Goal: Find specific page/section: Find specific page/section

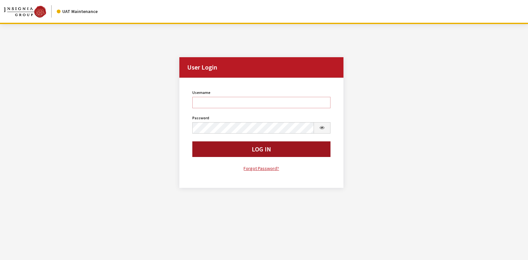
type input "rgoodwin"
click at [224, 152] on button "Log In" at bounding box center [261, 149] width 138 height 16
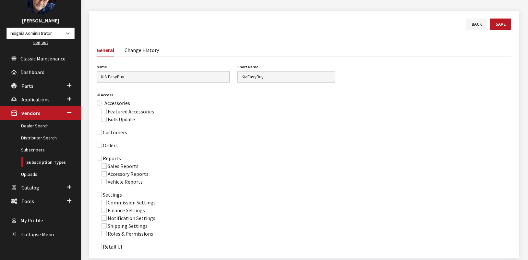
scroll to position [80, 0]
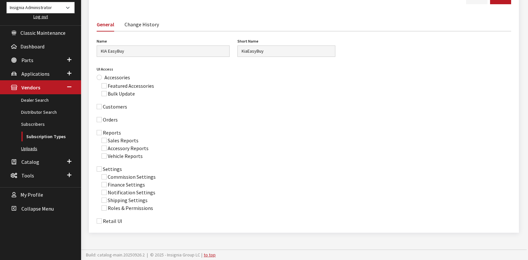
click at [27, 149] on link "Uploads" at bounding box center [40, 148] width 81 height 12
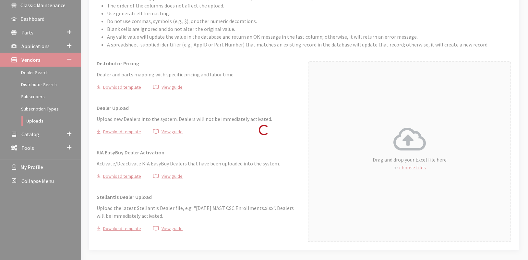
scroll to position [108, 0]
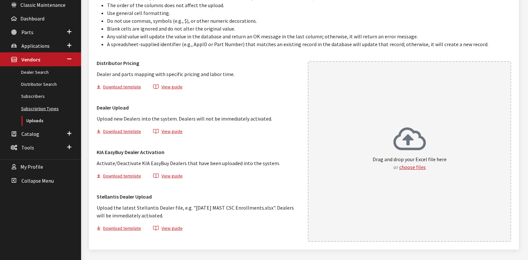
click at [36, 110] on link "Subscription Types" at bounding box center [40, 109] width 81 height 12
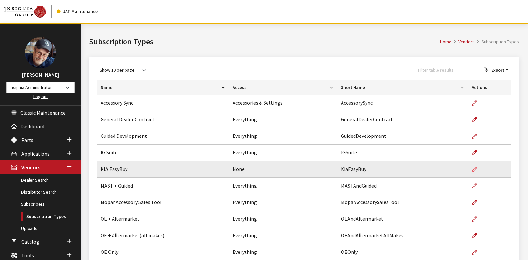
click at [474, 169] on icon at bounding box center [474, 169] width 5 height 5
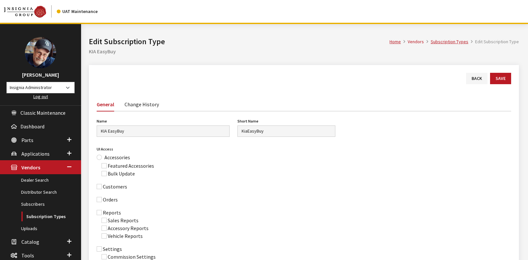
click at [140, 104] on link "Change History" at bounding box center [142, 104] width 34 height 14
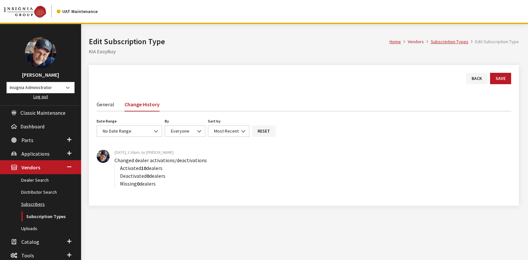
click at [33, 205] on link "Subscribers" at bounding box center [40, 204] width 81 height 12
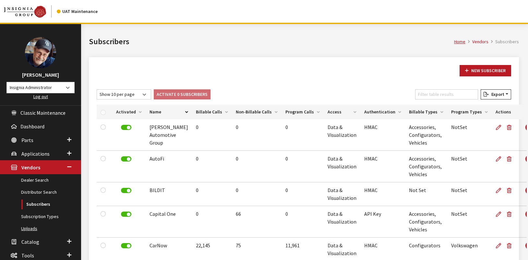
click at [30, 230] on link "Uploads" at bounding box center [40, 228] width 81 height 12
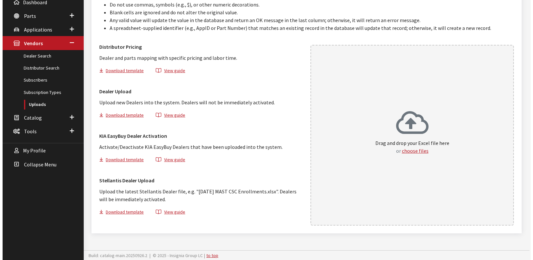
scroll to position [125, 0]
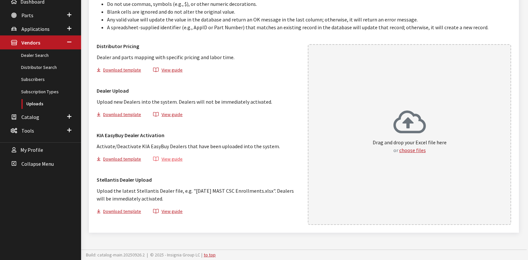
click at [168, 159] on button "View guide" at bounding box center [168, 159] width 41 height 9
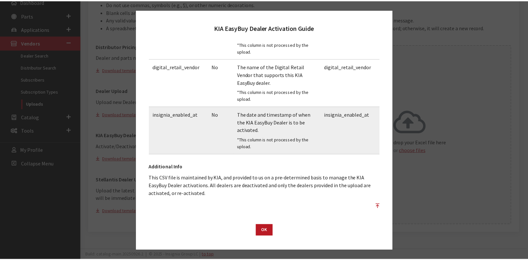
scroll to position [160, 0]
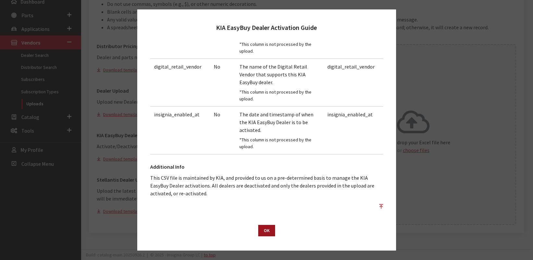
click at [268, 232] on button "OK" at bounding box center [266, 230] width 17 height 11
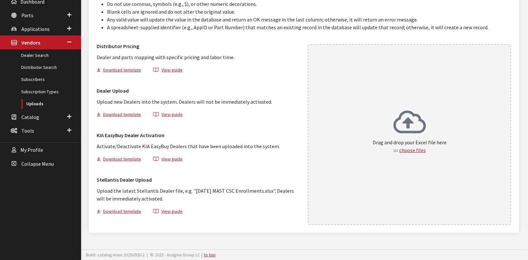
click at [237, 241] on div "Modal title Cancel Yes OK Modal title OK Application Parts Guide Column Definit…" at bounding box center [304, 79] width 446 height 360
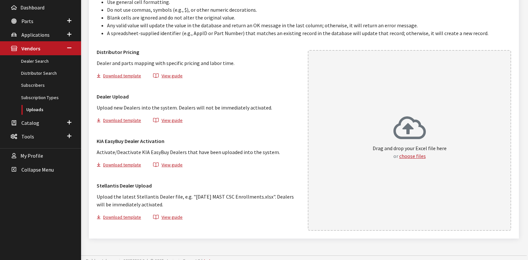
scroll to position [125, 0]
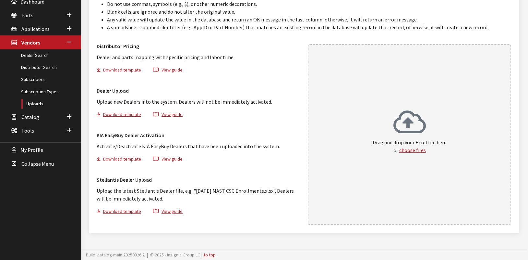
click at [104, 242] on div "Modal title Cancel Yes OK Modal title OK Application Parts Guide Column Definit…" at bounding box center [304, 79] width 446 height 360
click at [45, 93] on link "Subscription Types" at bounding box center [40, 92] width 81 height 12
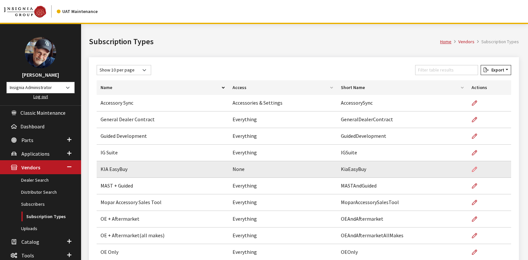
click at [473, 169] on icon at bounding box center [474, 169] width 5 height 5
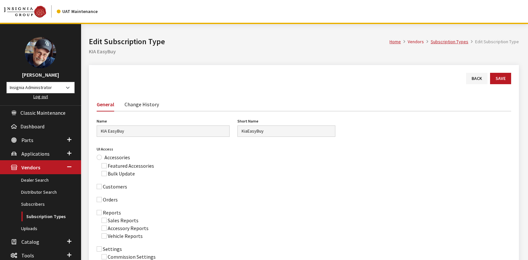
click at [144, 106] on link "Change History" at bounding box center [142, 104] width 34 height 14
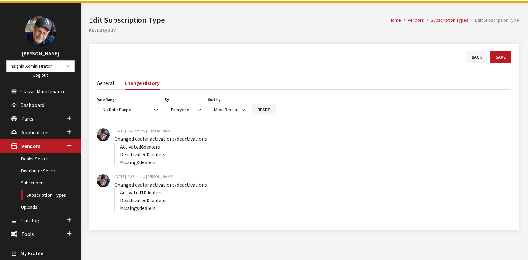
scroll to position [40, 0]
